Goal: Transaction & Acquisition: Download file/media

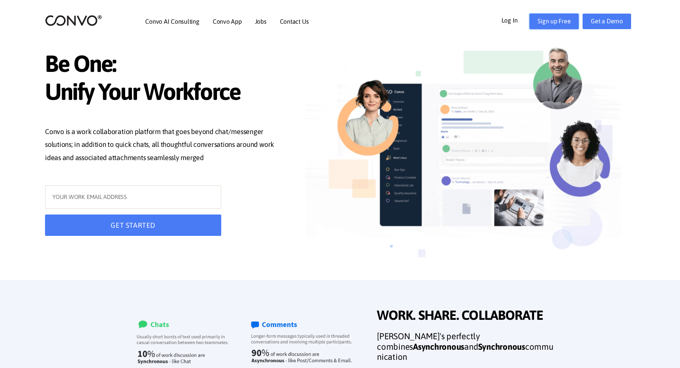
click at [543, 25] on link "Sign up Free" at bounding box center [553, 22] width 49 height 16
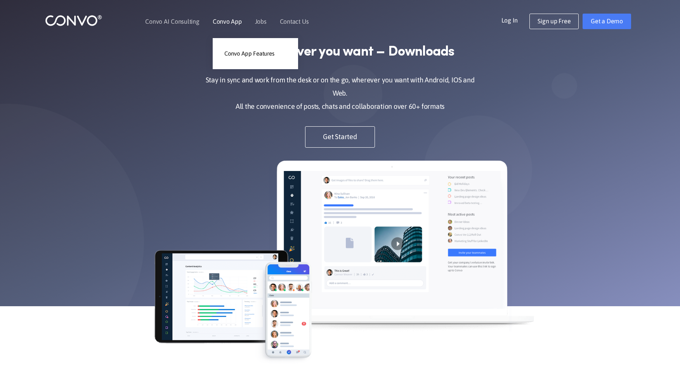
click at [231, 21] on link "Convo App" at bounding box center [227, 21] width 29 height 6
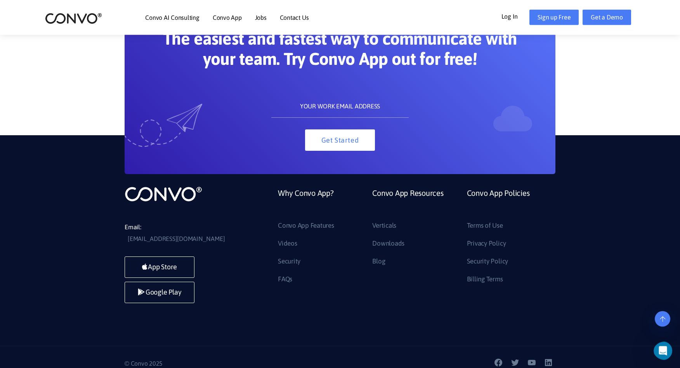
scroll to position [1706, 0]
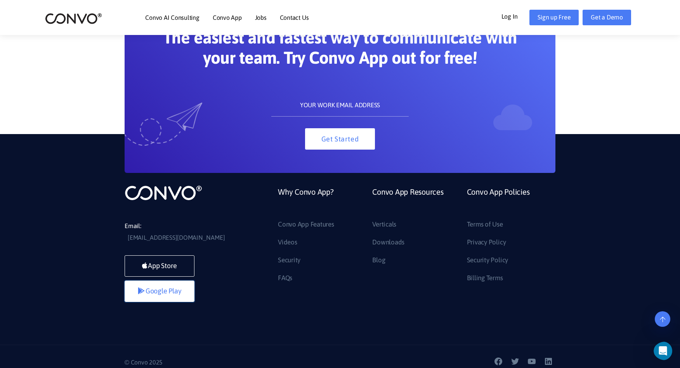
click at [170, 280] on link "Google Play" at bounding box center [160, 290] width 70 height 21
